Goal: Complete application form

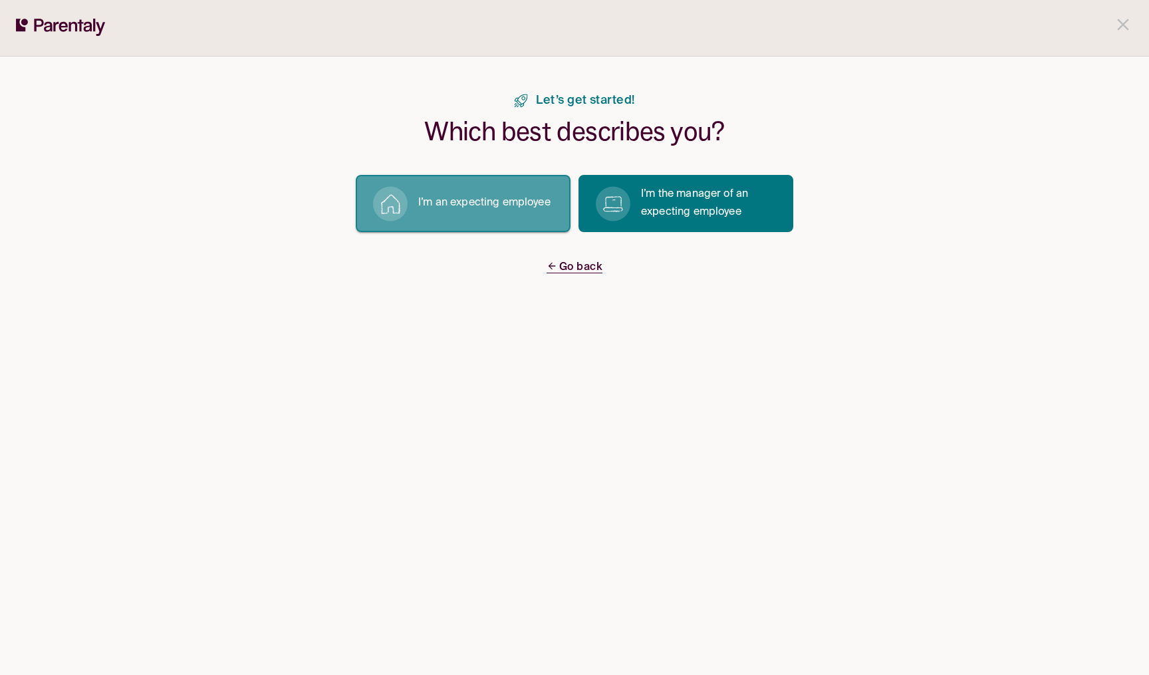
click at [497, 213] on button "I’m an expecting employee" at bounding box center [463, 203] width 215 height 57
